Goal: Task Accomplishment & Management: Manage account settings

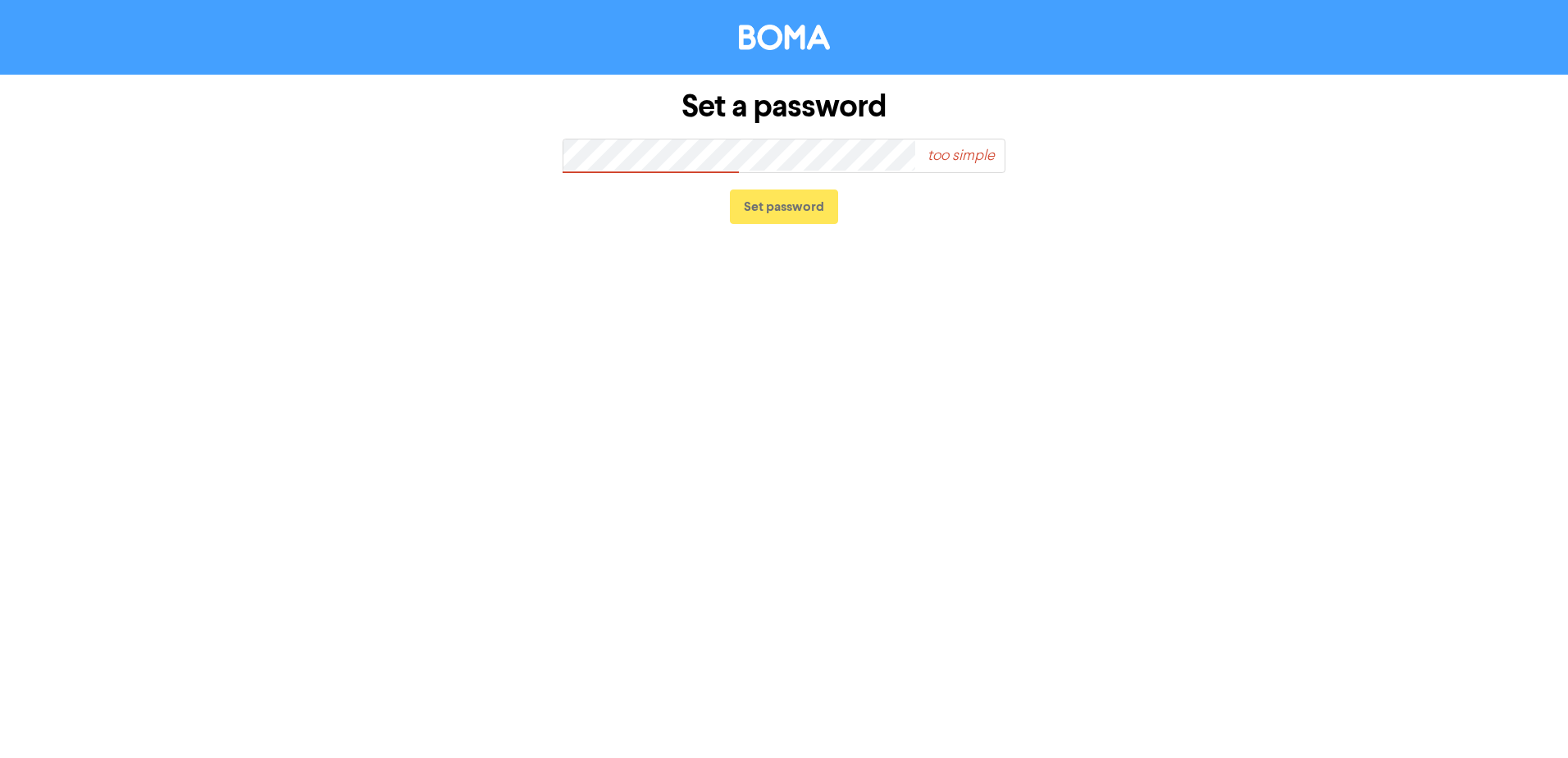
click at [388, 157] on div "Set a password too simple Set password" at bounding box center [783, 157] width 935 height 166
click at [372, 138] on div "Set a password too simple Set password" at bounding box center [783, 157] width 935 height 166
click at [910, 152] on span "good" at bounding box center [938, 155] width 132 height 38
click at [904, 156] on span "good" at bounding box center [938, 155] width 132 height 38
click at [369, 141] on div "Set a password good Set password" at bounding box center [783, 157] width 935 height 166
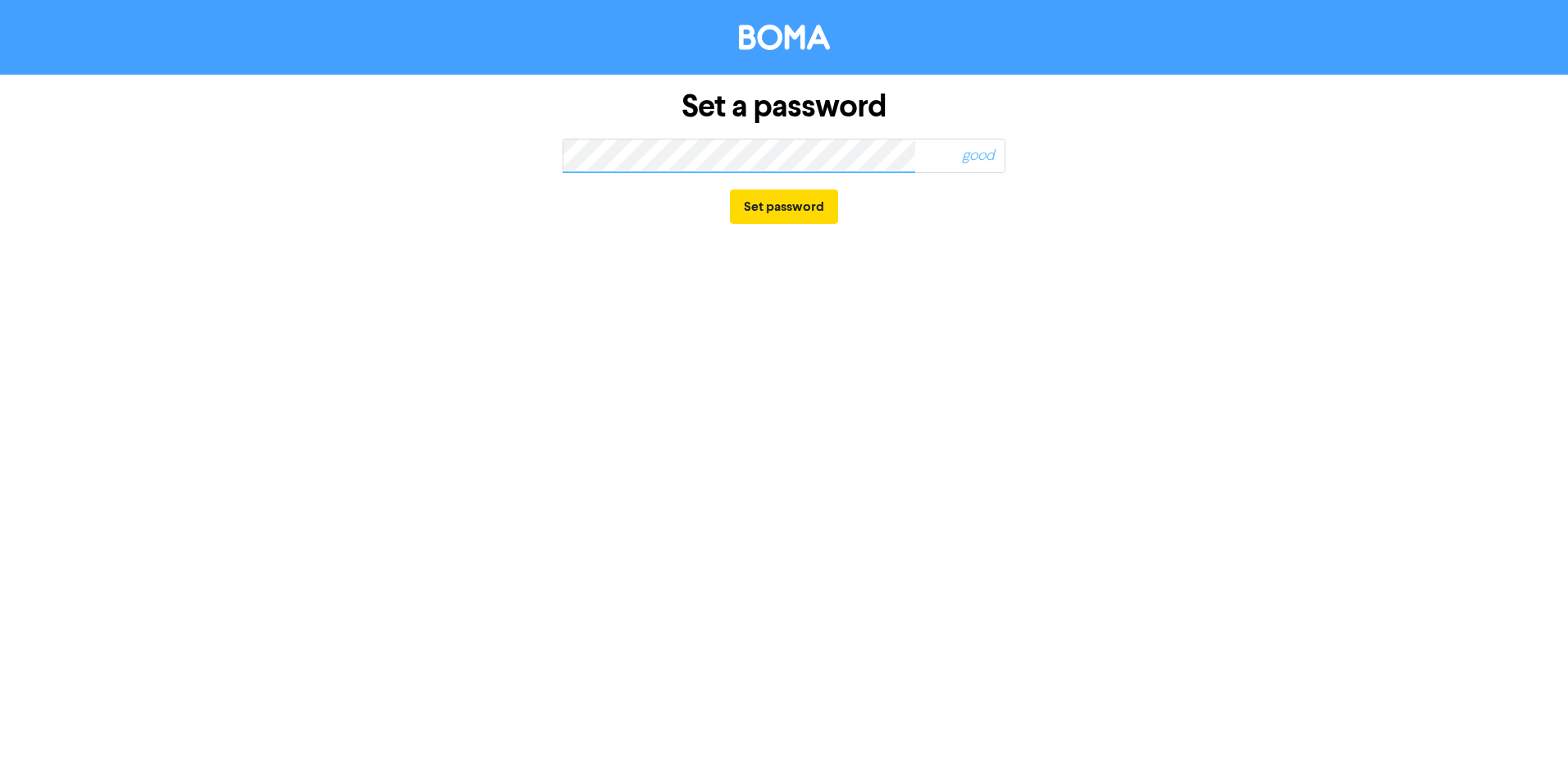
click at [836, 353] on div "Set a password good Set password" at bounding box center [784, 379] width 1568 height 758
click at [780, 213] on button "Set password" at bounding box center [784, 206] width 109 height 34
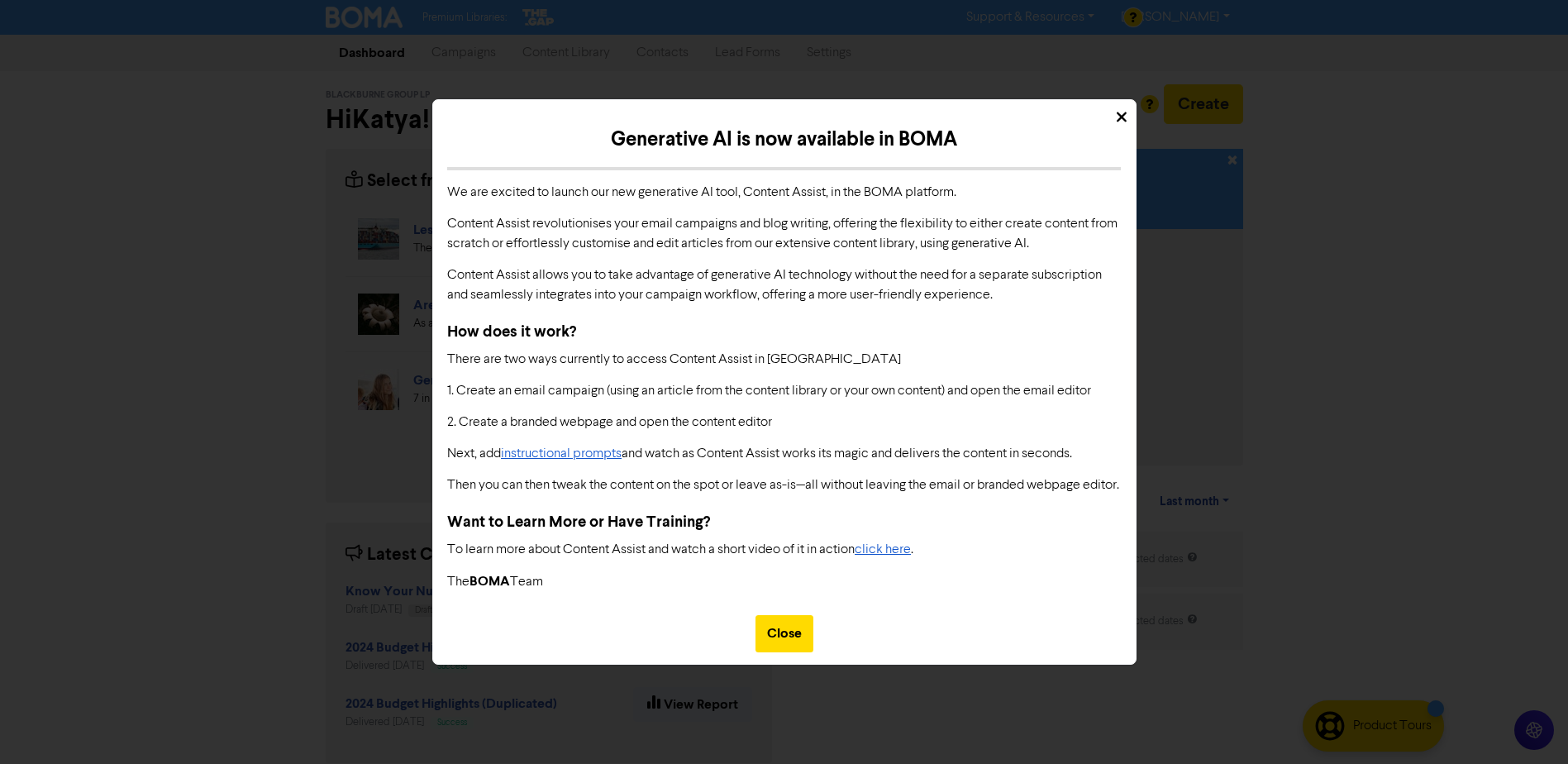
click at [773, 650] on div "Close" at bounding box center [785, 634] width 58 height 37
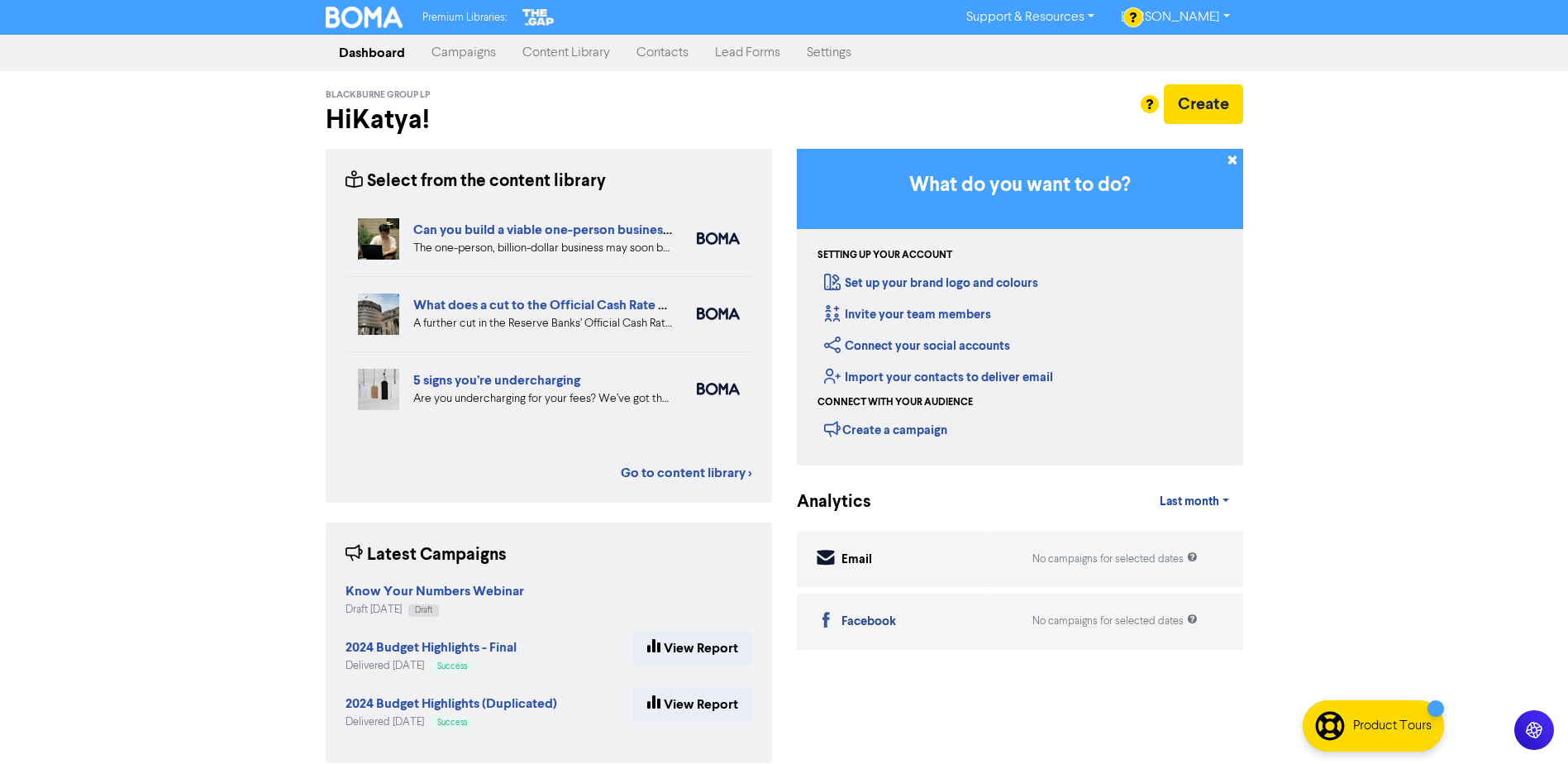
scroll to position [19, 0]
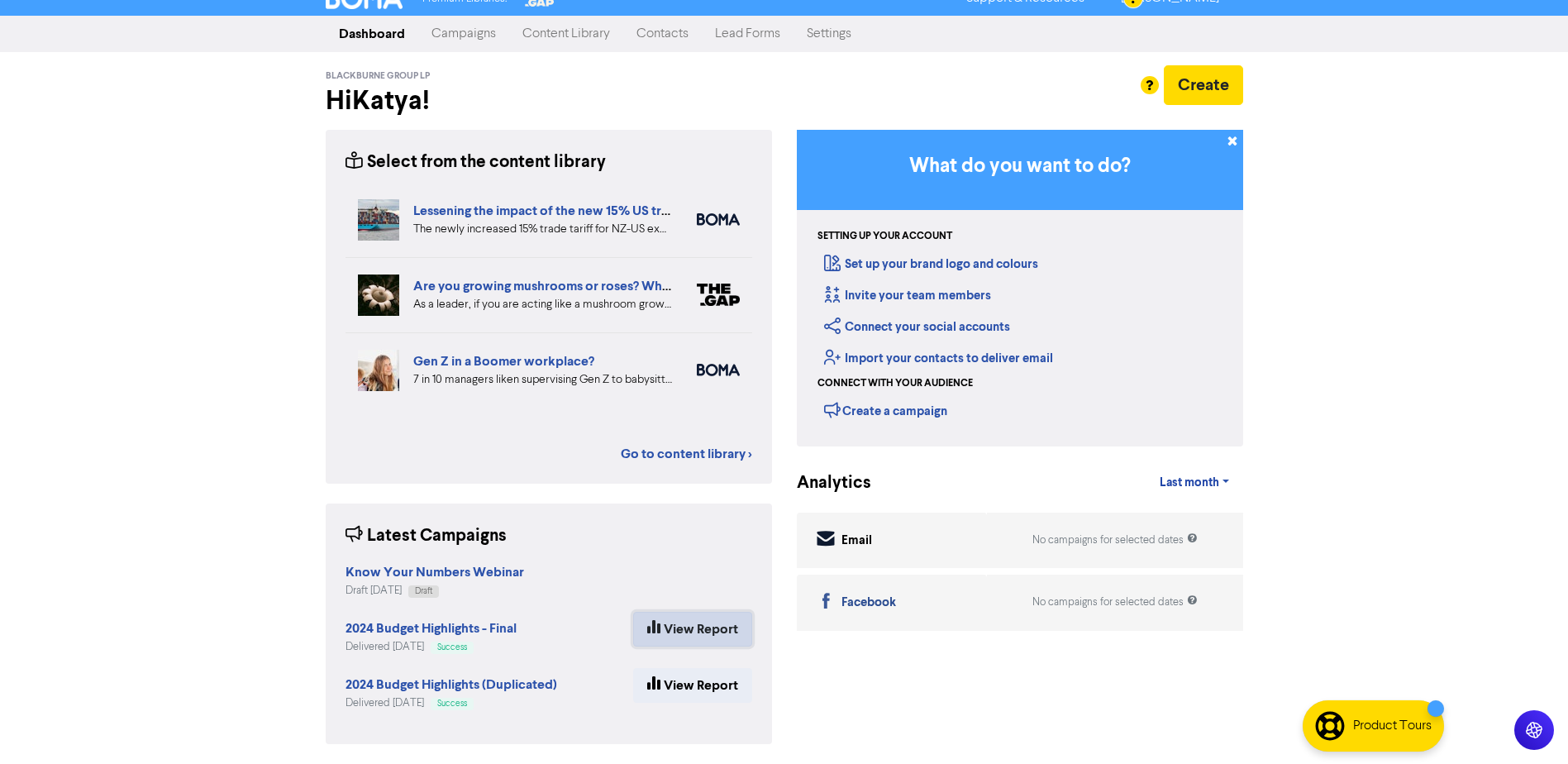
click at [710, 636] on link "View Report" at bounding box center [692, 629] width 119 height 34
